Goal: Transaction & Acquisition: Purchase product/service

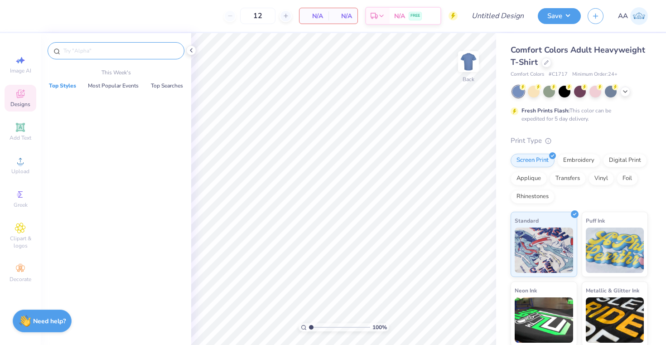
click at [86, 51] on input "text" at bounding box center [121, 50] width 116 height 9
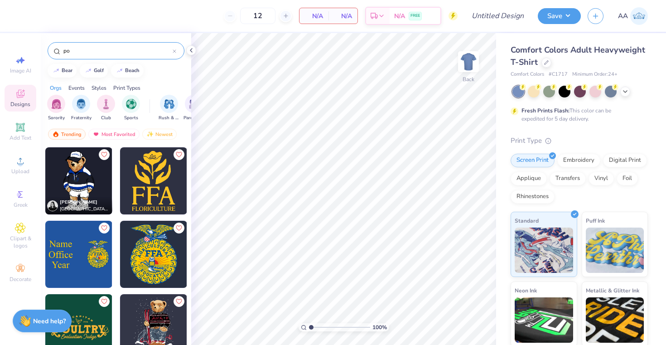
type input "p"
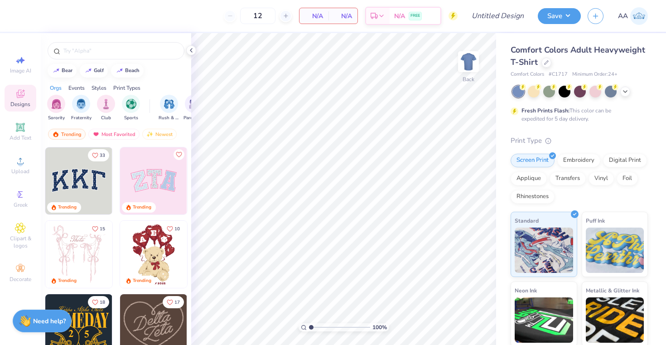
click at [592, 201] on div "Screen Print Embroidery Digital Print Applique Transfers Vinyl Foil Rhinestones" at bounding box center [579, 179] width 137 height 50
click at [229, 18] on div "12" at bounding box center [258, 16] width 68 height 16
click at [260, 16] on input "12" at bounding box center [257, 16] width 35 height 16
click at [210, 15] on div "12 N/A Per Item N/A Total Est. Delivery N/A FREE" at bounding box center [241, 16] width 433 height 32
click at [81, 102] on img "filter for Fraternity" at bounding box center [81, 103] width 10 height 10
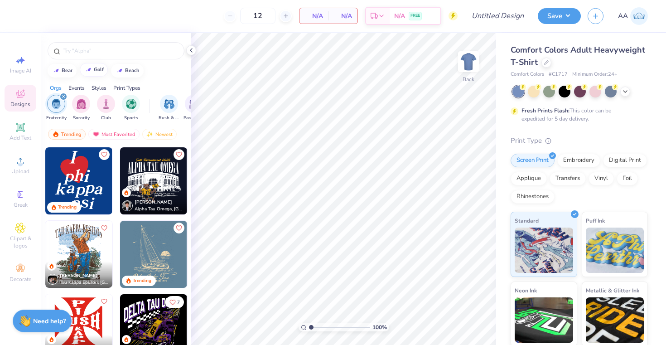
click at [92, 69] on div at bounding box center [88, 69] width 9 height 9
type input "golf"
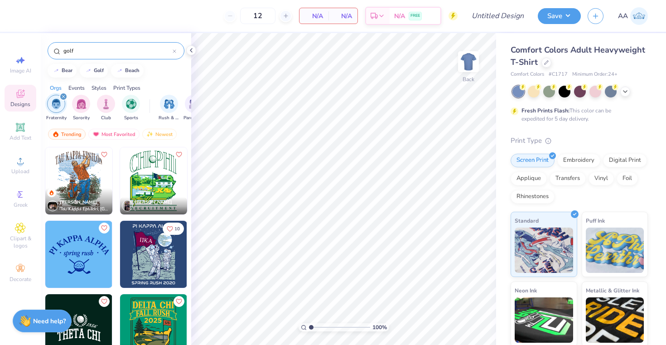
click at [175, 51] on icon at bounding box center [175, 51] width 4 height 4
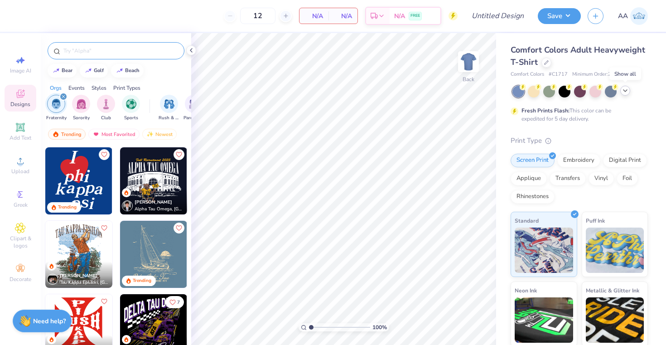
click at [625, 91] on polyline at bounding box center [626, 91] width 4 height 2
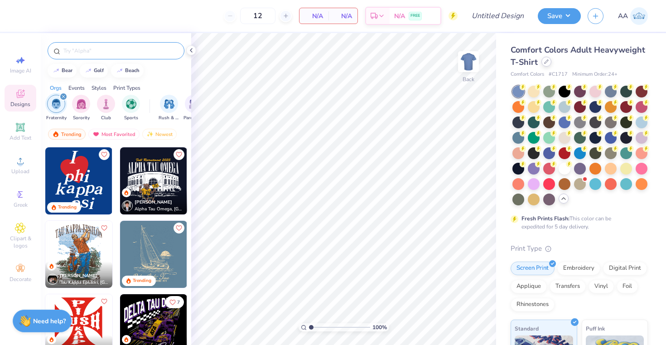
click at [549, 63] on div at bounding box center [547, 62] width 10 height 10
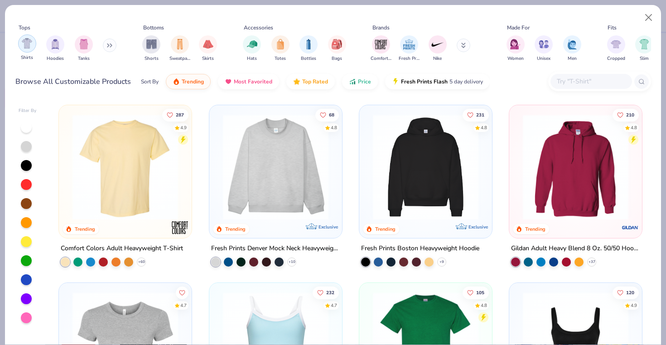
click at [23, 44] on img "filter for Shirts" at bounding box center [27, 43] width 10 height 10
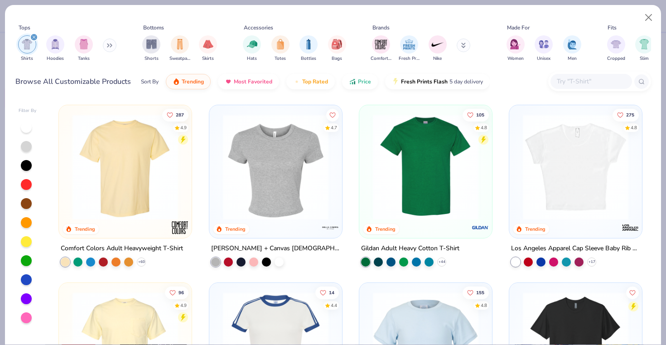
click at [587, 78] on input "text" at bounding box center [591, 81] width 70 height 10
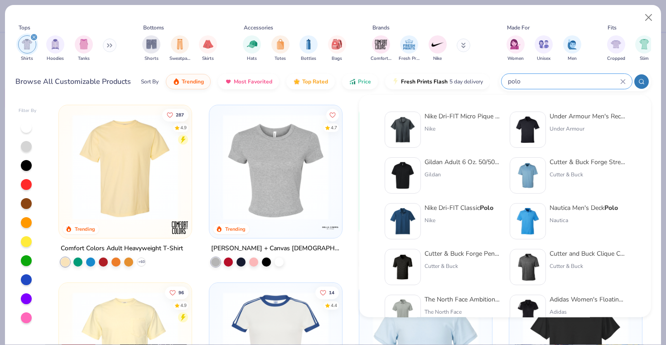
type input "polo"
click at [405, 167] on img at bounding box center [403, 175] width 28 height 28
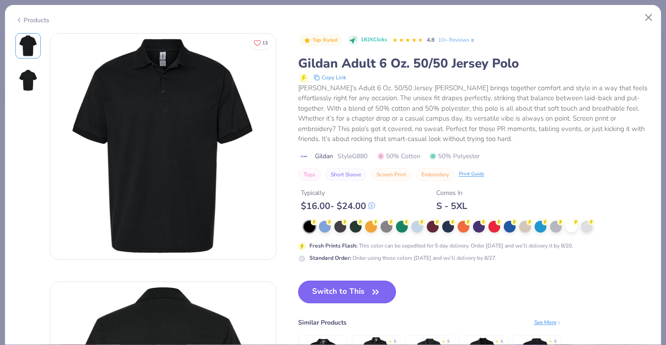
click at [347, 293] on button "Switch to This" at bounding box center [347, 292] width 98 height 23
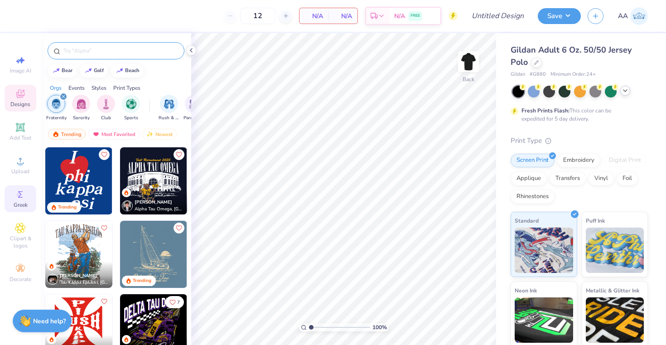
click at [14, 202] on span "Greek" at bounding box center [21, 204] width 14 height 7
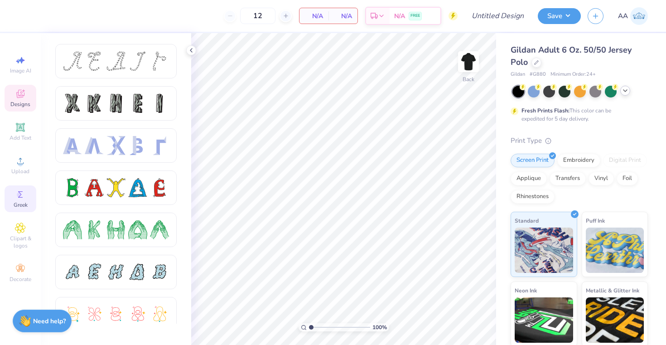
click at [13, 98] on div "Designs" at bounding box center [21, 98] width 32 height 27
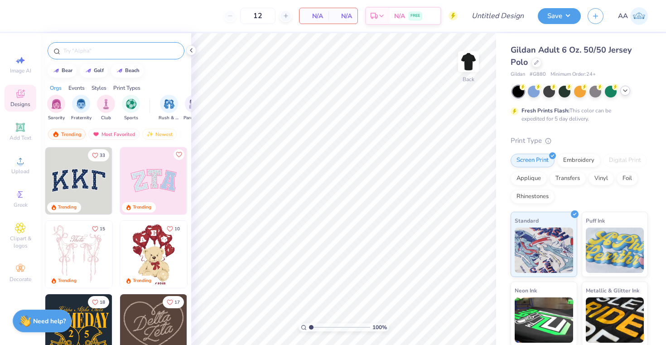
click at [85, 52] on input "text" at bounding box center [121, 50] width 116 height 9
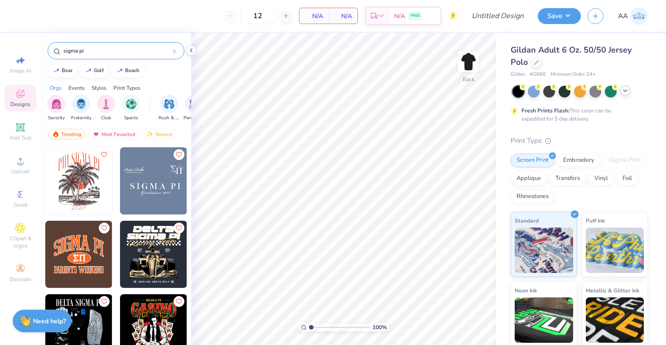
type input "sigma pi"
click at [168, 170] on img at bounding box center [153, 180] width 67 height 67
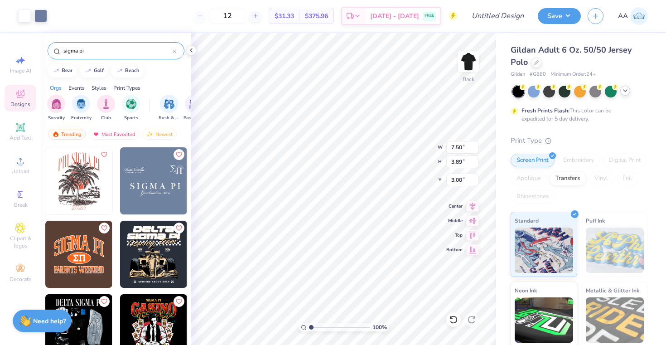
type input "4.69"
type input "2.43"
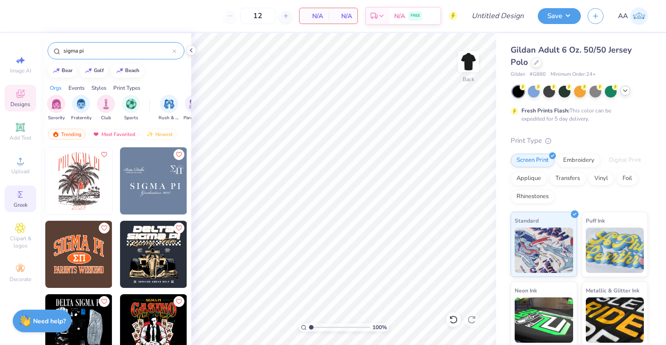
click at [17, 205] on span "Greek" at bounding box center [21, 204] width 14 height 7
drag, startPoint x: 17, startPoint y: 205, endPoint x: 17, endPoint y: 199, distance: 5.4
click at [17, 204] on span "Greek" at bounding box center [21, 204] width 14 height 7
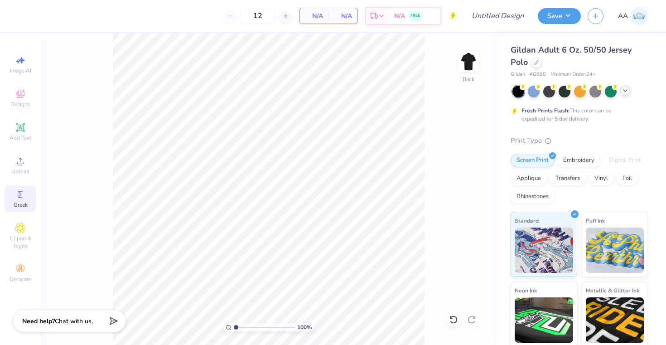
click at [10, 195] on div "Greek" at bounding box center [21, 198] width 32 height 27
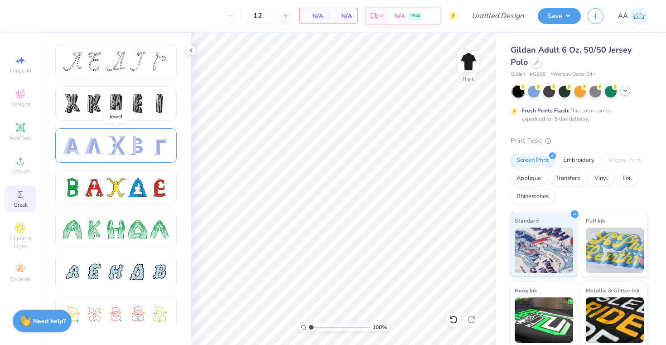
click at [109, 140] on div at bounding box center [115, 145] width 19 height 19
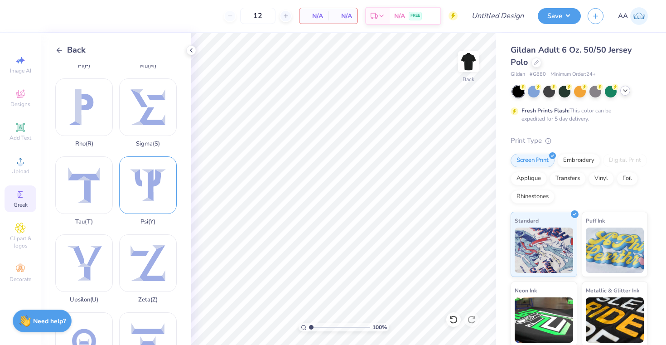
scroll to position [587, 0]
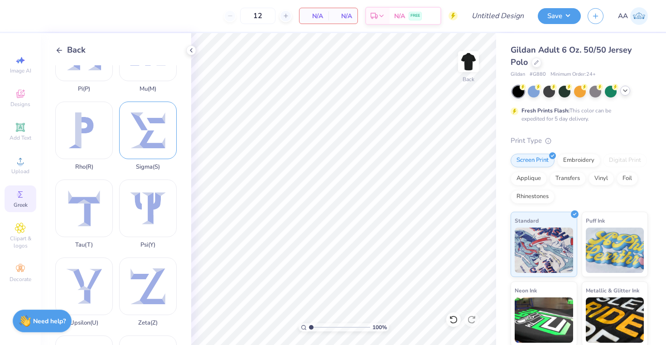
click at [143, 145] on div "Sigma ( S )" at bounding box center [148, 136] width 58 height 69
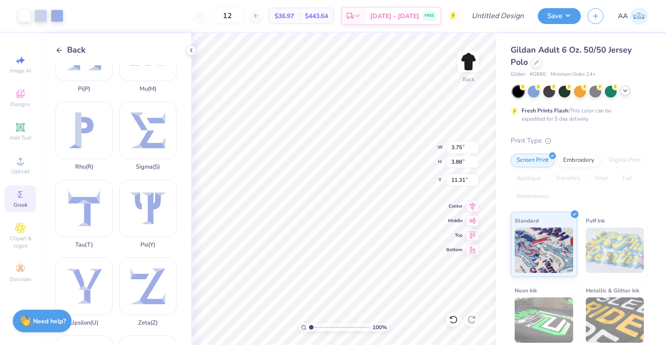
type input "3.00"
type input "2.31"
type input "2.40"
type input "1.64"
type input "1.70"
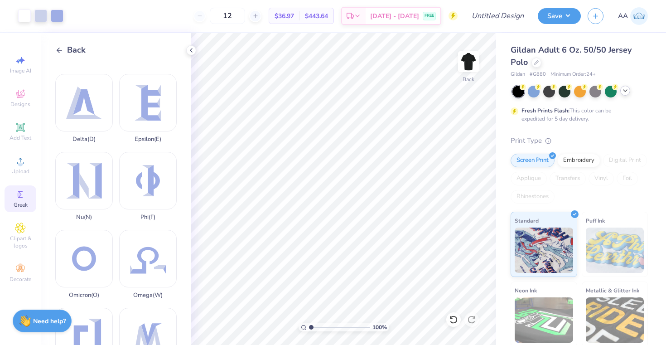
scroll to position [388, 0]
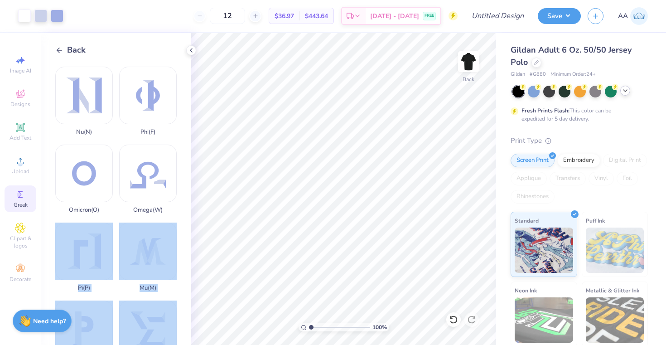
click at [400, 103] on div "Art colors 12 $36.97 Per Item $443.64 Total Est. Delivery [DATE] - [DATE] FREE …" at bounding box center [333, 172] width 666 height 345
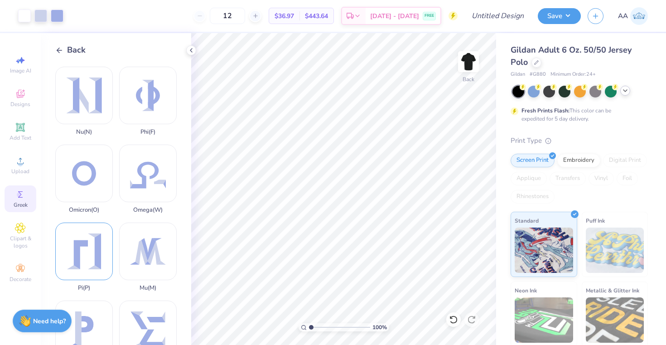
click at [94, 244] on div "Pi ( P )" at bounding box center [84, 257] width 58 height 69
type input "3.00"
type input "1.55"
type input "1.63"
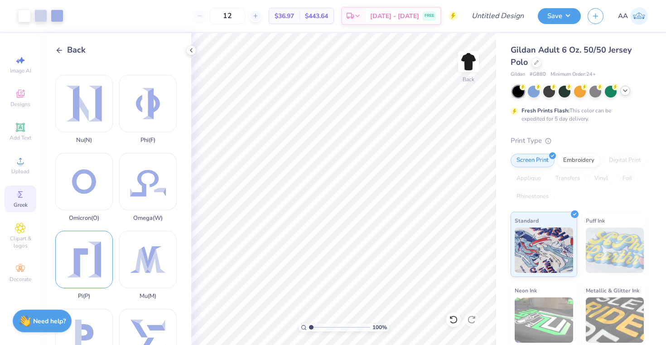
scroll to position [374, 0]
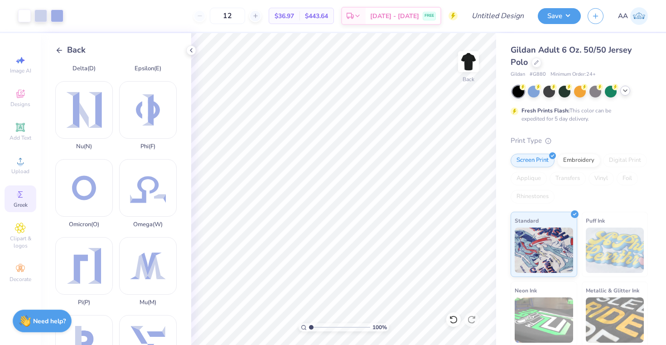
click at [64, 51] on div "Back" at bounding box center [70, 50] width 30 height 12
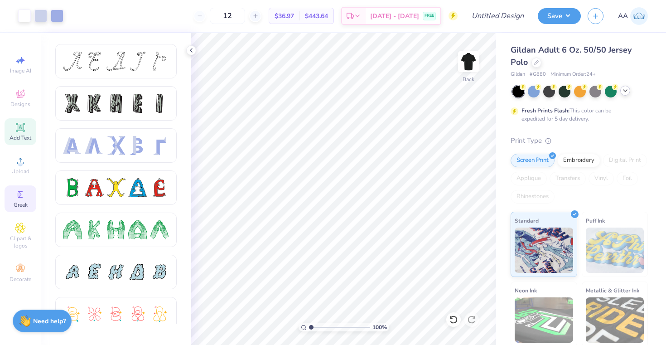
click at [10, 140] on span "Add Text" at bounding box center [21, 137] width 22 height 7
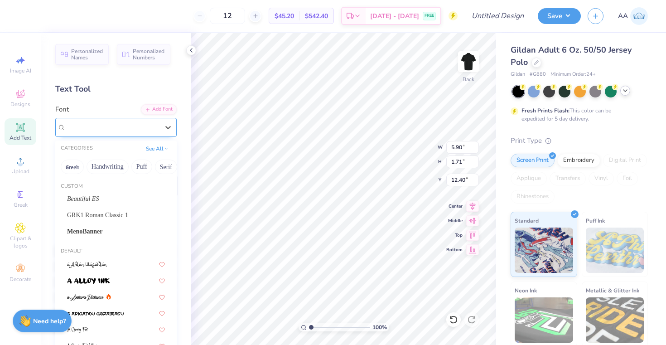
click at [122, 124] on div "Super Dream" at bounding box center [112, 127] width 95 height 14
click at [74, 167] on button "Greek" at bounding box center [72, 167] width 23 height 15
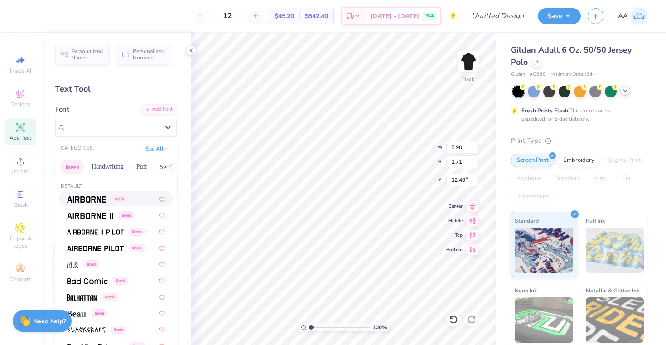
click at [104, 198] on img at bounding box center [86, 199] width 39 height 6
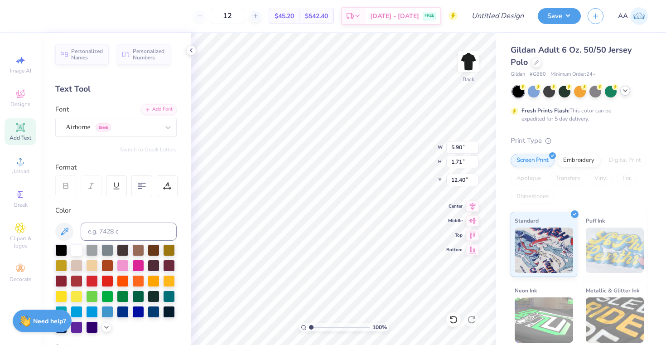
type input "5.64"
type input "1.79"
type input "12.36"
click at [119, 228] on input at bounding box center [129, 232] width 96 height 18
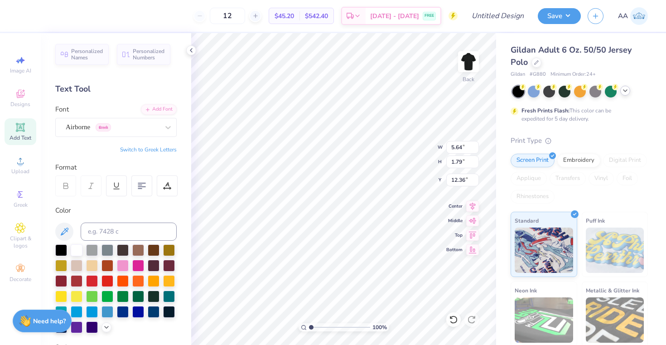
type textarea "UCSB"
type input "5.93"
type input "5.07"
type input "2.37"
type input "0.71"
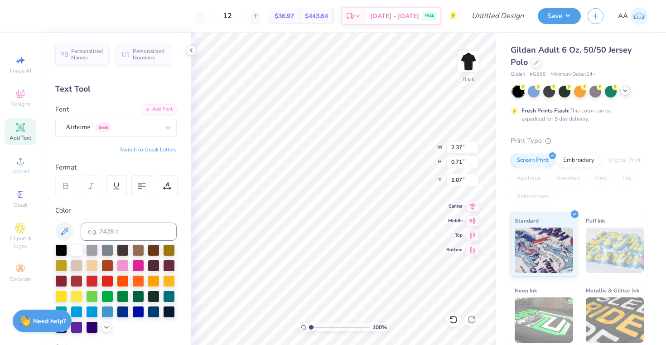
type input "5.03"
